Goal: Obtain resource: Obtain resource

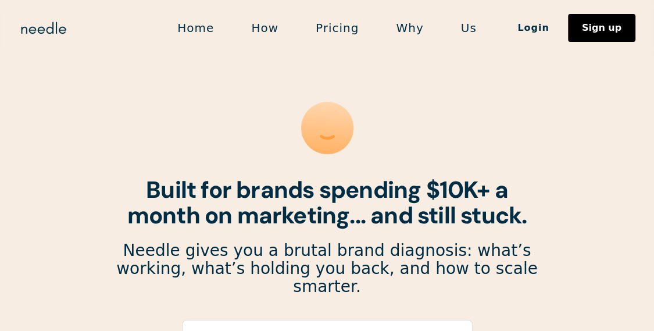
scroll to position [135, 0]
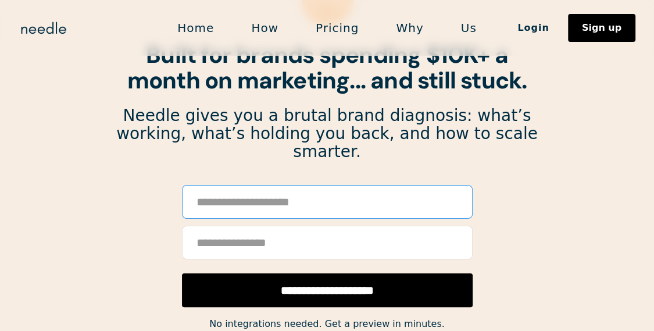
click at [362, 185] on input "Email Form" at bounding box center [327, 202] width 291 height 34
paste input "**********"
type input "**********"
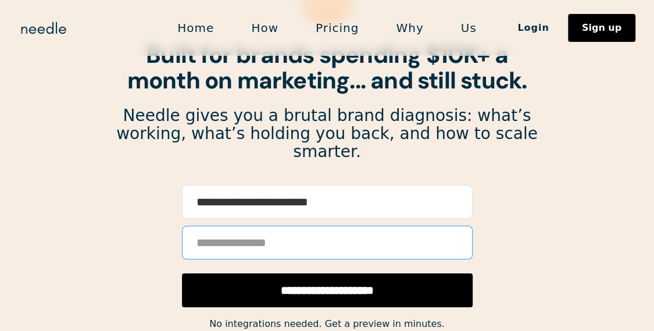
click at [398, 226] on input "Email Form" at bounding box center [327, 243] width 291 height 34
type input "**********"
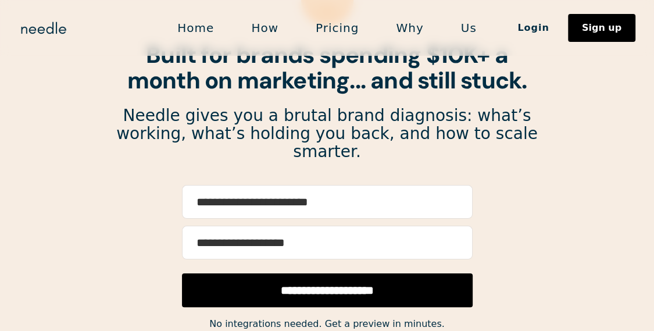
click at [351, 274] on input "**********" at bounding box center [327, 290] width 291 height 34
type input "**********"
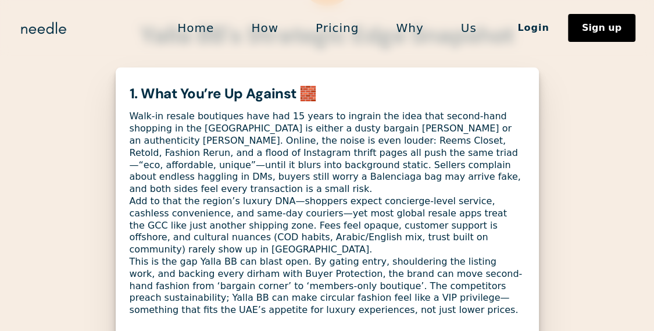
scroll to position [132, 0]
drag, startPoint x: 296, startPoint y: 238, endPoint x: 365, endPoint y: 235, distance: 69.2
click at [365, 235] on div "Walk-in resale boutiques have had 15 years to ingrain the idea that second-hand…" at bounding box center [327, 213] width 395 height 206
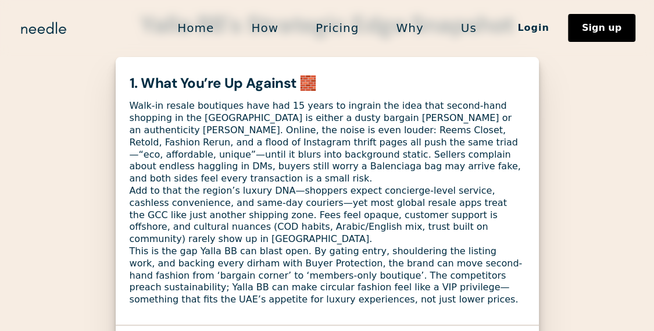
click at [456, 253] on div "Walk-in resale boutiques have had 15 years to ingrain the idea that second-hand…" at bounding box center [327, 203] width 395 height 206
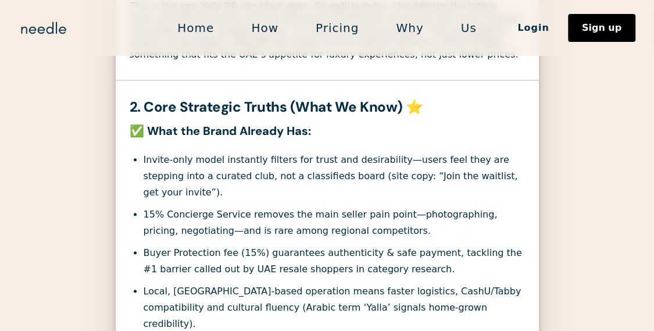
scroll to position [387, 0]
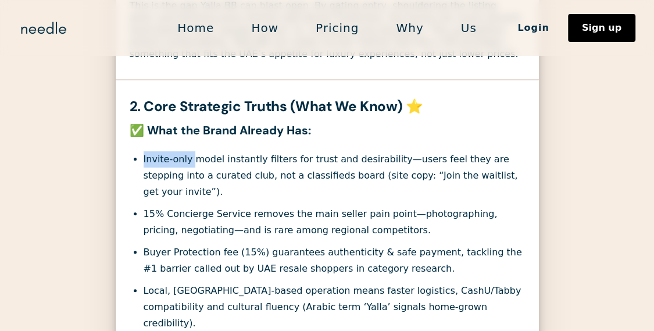
drag, startPoint x: 144, startPoint y: 134, endPoint x: 191, endPoint y: 134, distance: 47.7
click at [191, 151] on li "Invite-only model instantly filters for trust and desirability—users feel they …" at bounding box center [334, 175] width 381 height 49
drag, startPoint x: 220, startPoint y: 135, endPoint x: 140, endPoint y: 126, distance: 80.8
click at [140, 139] on div "Invite-only model instantly filters for trust and desirability—users feel they …" at bounding box center [327, 265] width 395 height 252
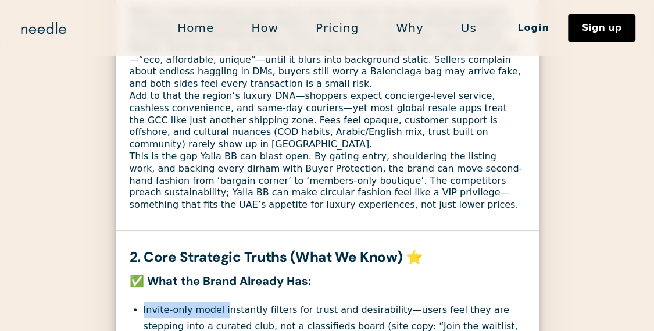
scroll to position [232, 0]
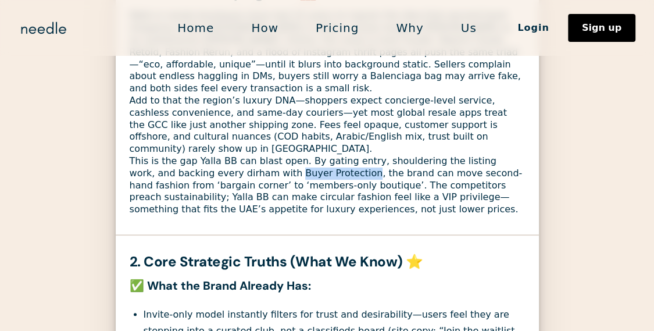
drag, startPoint x: 311, startPoint y: 149, endPoint x: 241, endPoint y: 146, distance: 69.8
click at [241, 146] on div "Walk-in resale boutiques have had 15 years to ingrain the idea that second-hand…" at bounding box center [327, 113] width 395 height 206
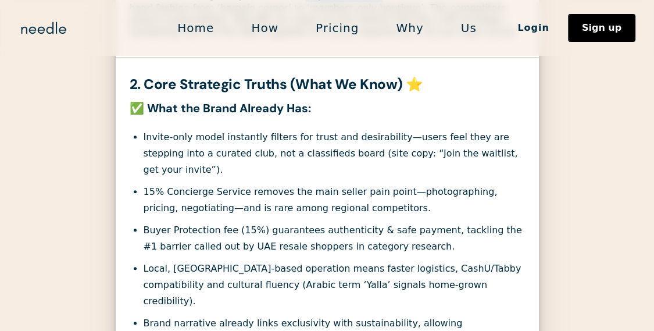
scroll to position [393, 0]
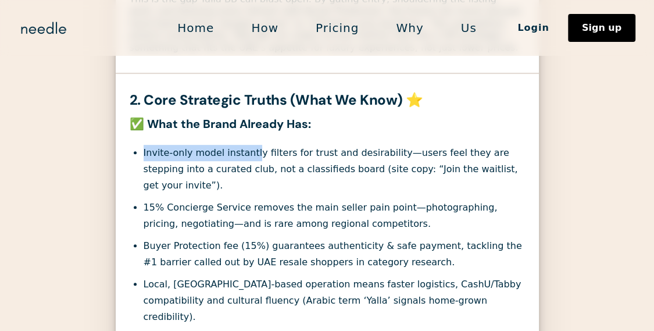
drag, startPoint x: 144, startPoint y: 129, endPoint x: 252, endPoint y: 129, distance: 108.1
click at [252, 145] on li "Invite-only model instantly filters for trust and desirability—users feel they …" at bounding box center [334, 169] width 381 height 49
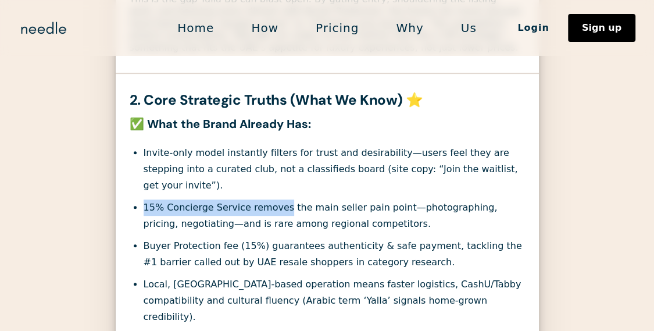
drag, startPoint x: 138, startPoint y: 170, endPoint x: 278, endPoint y: 166, distance: 140.7
click at [278, 199] on li "15% Concierge Service removes the main seller pain point—photographing, pricing…" at bounding box center [334, 215] width 381 height 33
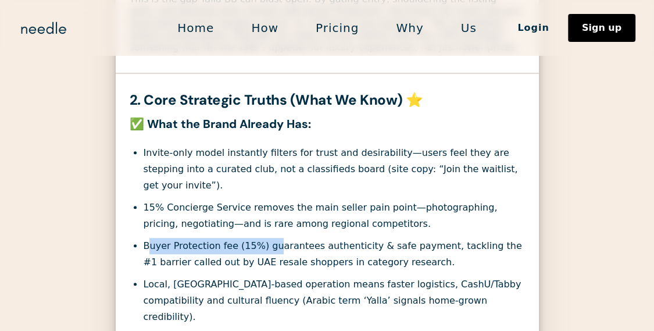
drag, startPoint x: 148, startPoint y: 207, endPoint x: 269, endPoint y: 207, distance: 120.9
click at [269, 238] on li "Buyer Protection fee (15%) guarantees authenticity & safe payment, tackling the…" at bounding box center [334, 254] width 381 height 33
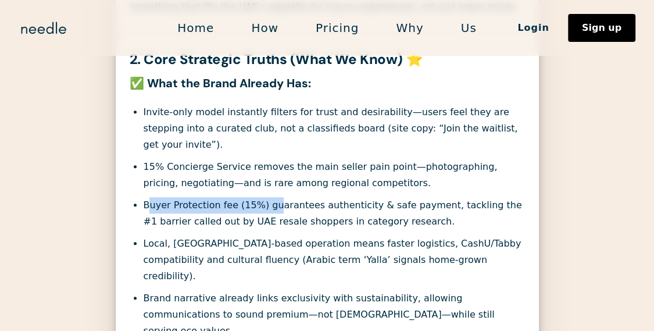
scroll to position [449, 0]
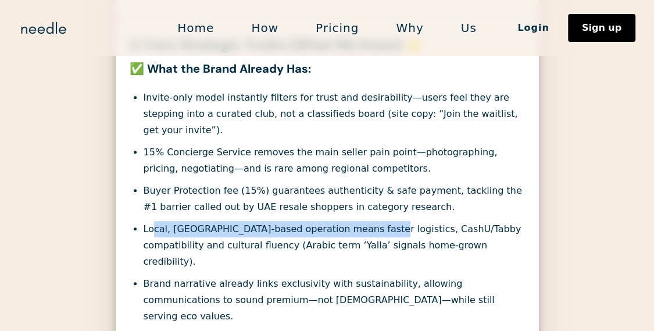
drag, startPoint x: 151, startPoint y: 189, endPoint x: 366, endPoint y: 188, distance: 215.1
click at [366, 221] on li "Local, UAE-based operation means faster logistics, CashU/Tabby compatibility an…" at bounding box center [334, 245] width 381 height 49
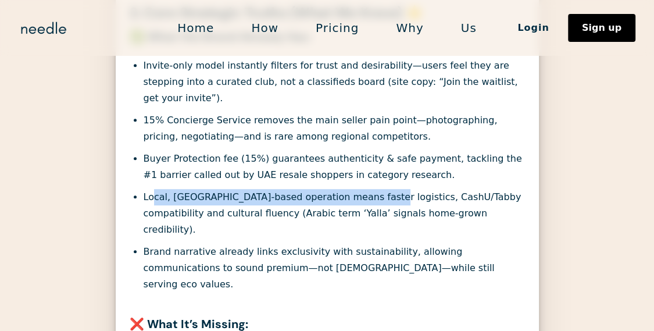
scroll to position [484, 0]
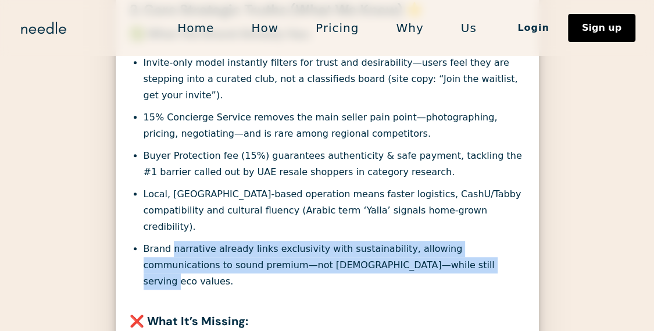
drag, startPoint x: 170, startPoint y: 198, endPoint x: 492, endPoint y: 212, distance: 321.7
click at [492, 241] on li "Brand narrative already links exclusivity with sustainability, allowing communi…" at bounding box center [334, 265] width 381 height 49
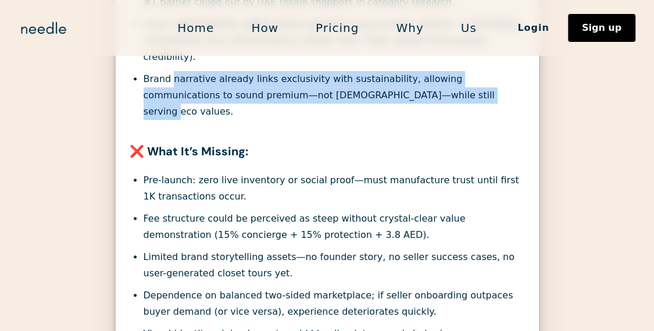
scroll to position [655, 0]
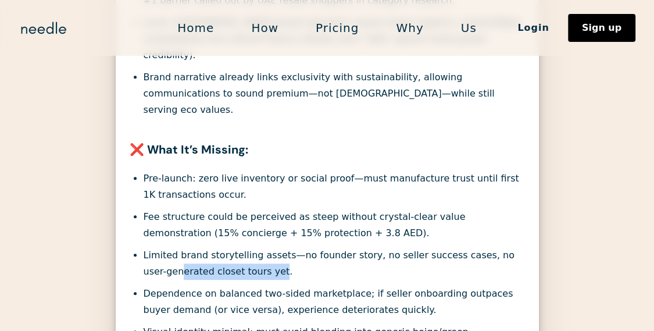
drag, startPoint x: 252, startPoint y: 203, endPoint x: 157, endPoint y: 198, distance: 95.4
click at [157, 247] on li "Limited brand storytelling assets—no founder story, no seller success cases, no…" at bounding box center [334, 263] width 381 height 33
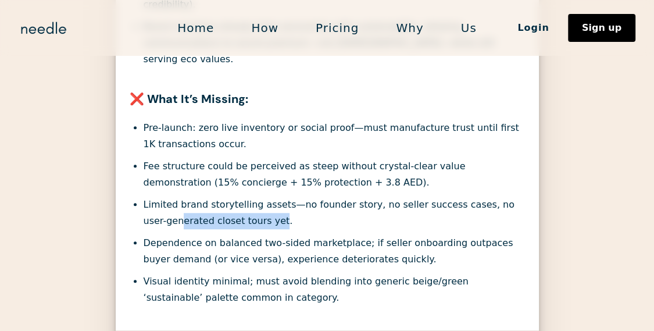
scroll to position [722, 0]
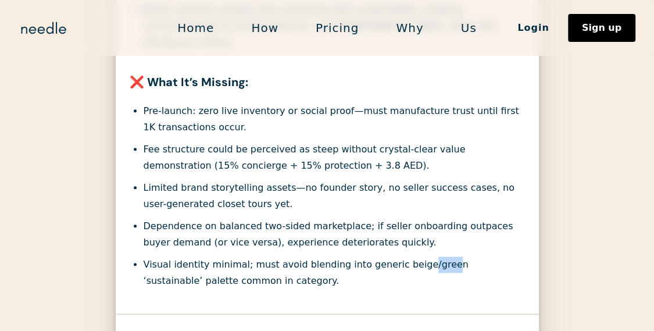
drag, startPoint x: 424, startPoint y: 192, endPoint x: 405, endPoint y: 189, distance: 20.0
click at [405, 256] on li "Visual identity minimal; must avoid blending into generic beige/green ‘sustaina…" at bounding box center [334, 272] width 381 height 33
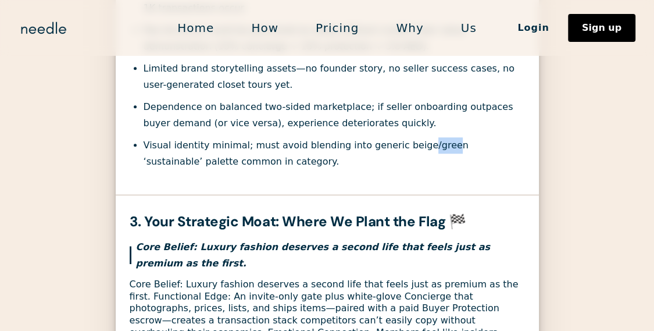
scroll to position [856, 0]
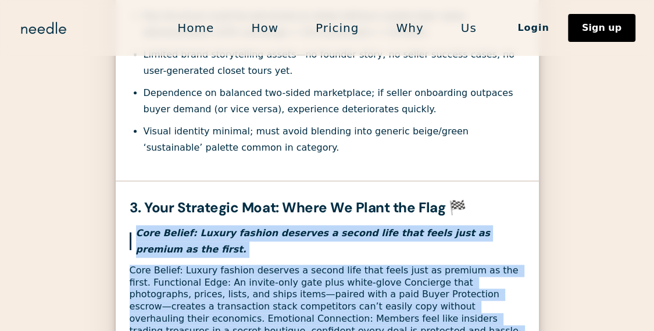
drag, startPoint x: 137, startPoint y: 159, endPoint x: 303, endPoint y: 259, distance: 194.3
click at [303, 259] on div "Core Belief: Luxury fashion deserves a second life that feels just as premium a…" at bounding box center [327, 287] width 395 height 124
click at [303, 264] on div "Core Belief: Luxury fashion deserves a second life that feels just as premium a…" at bounding box center [327, 306] width 395 height 85
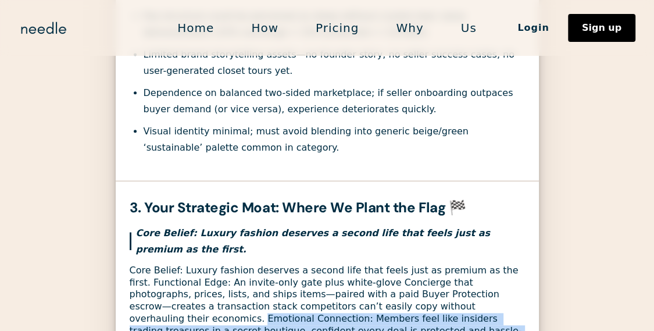
drag, startPoint x: 439, startPoint y: 234, endPoint x: 454, endPoint y: 266, distance: 35.4
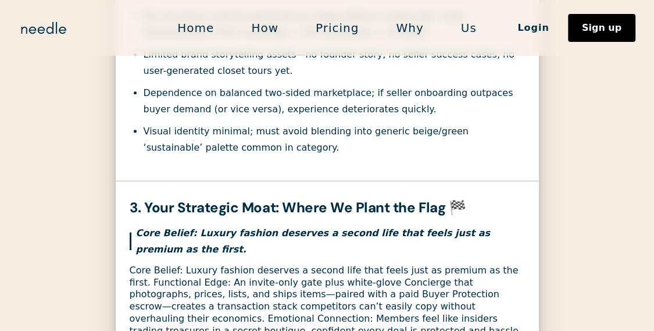
click at [439, 264] on div "Core Belief: Luxury fashion deserves a second life that feels just as premium a…" at bounding box center [327, 306] width 395 height 85
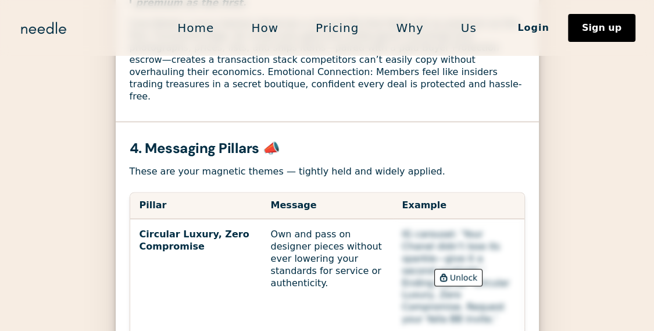
scroll to position [1151, 0]
